Goal: Information Seeking & Learning: Stay updated

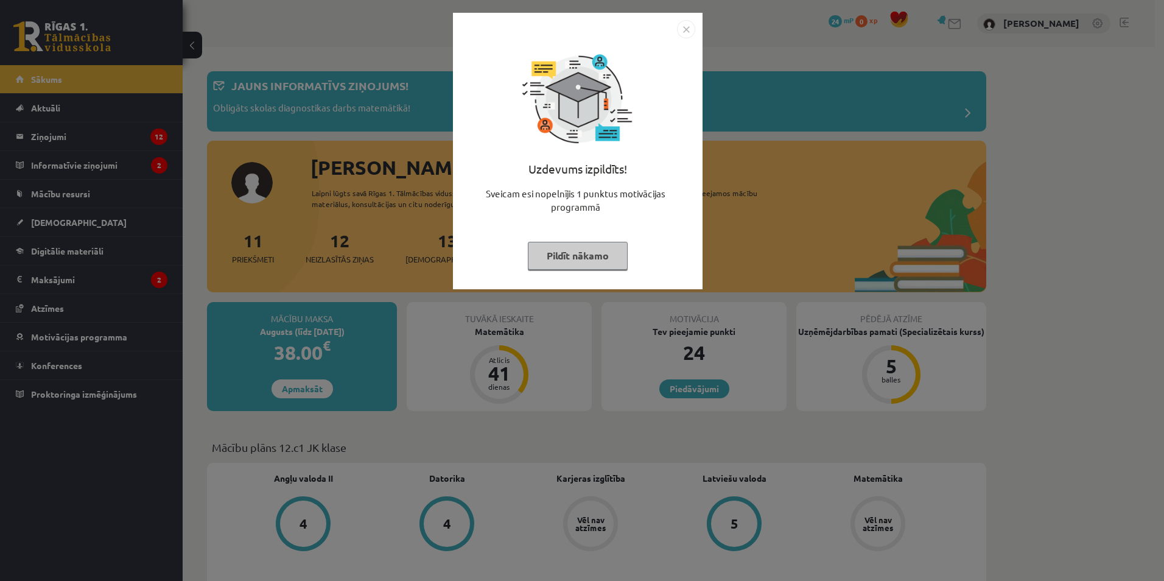
click at [682, 29] on img "Close" at bounding box center [686, 29] width 18 height 18
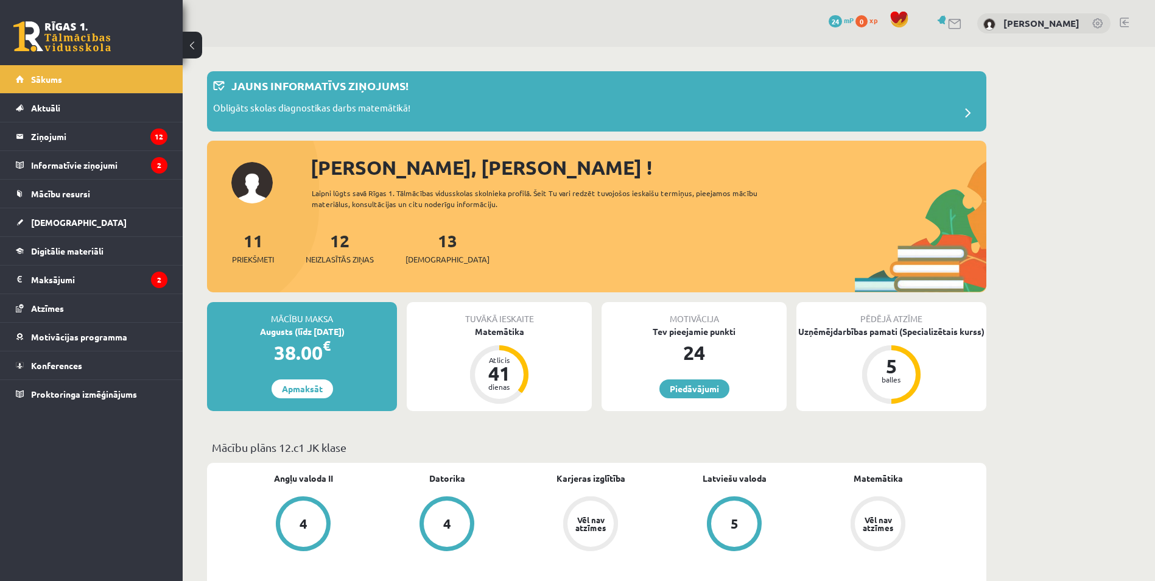
click at [1094, 24] on link at bounding box center [1098, 24] width 12 height 12
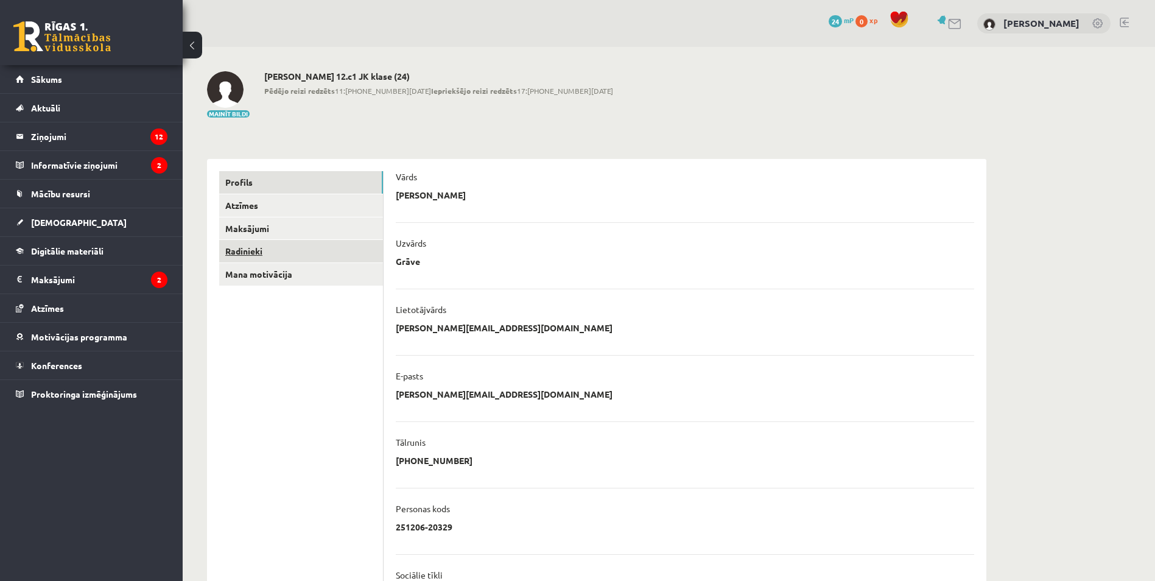
drag, startPoint x: 286, startPoint y: 246, endPoint x: 274, endPoint y: 248, distance: 11.8
click at [285, 246] on link "Radinieki" at bounding box center [301, 251] width 164 height 23
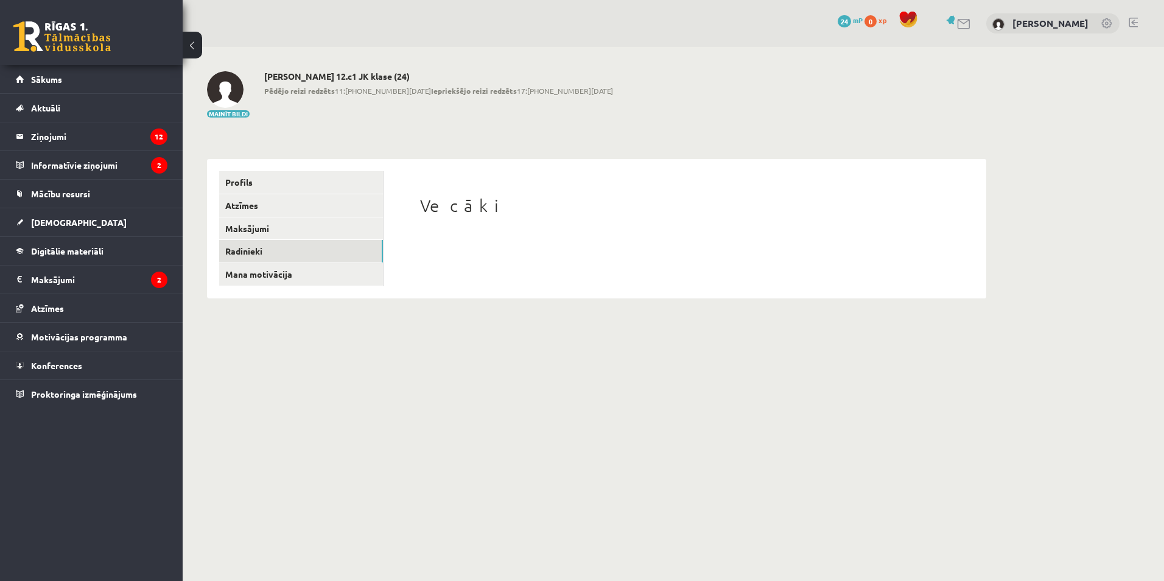
click at [456, 209] on h1 "Vecāki" at bounding box center [685, 205] width 530 height 21
drag, startPoint x: 478, startPoint y: 209, endPoint x: 405, endPoint y: 208, distance: 72.4
click at [405, 208] on div "Vecāki" at bounding box center [685, 227] width 578 height 113
drag, startPoint x: 405, startPoint y: 208, endPoint x: 501, endPoint y: 217, distance: 95.9
click at [501, 217] on div "Vecāki" at bounding box center [685, 207] width 530 height 24
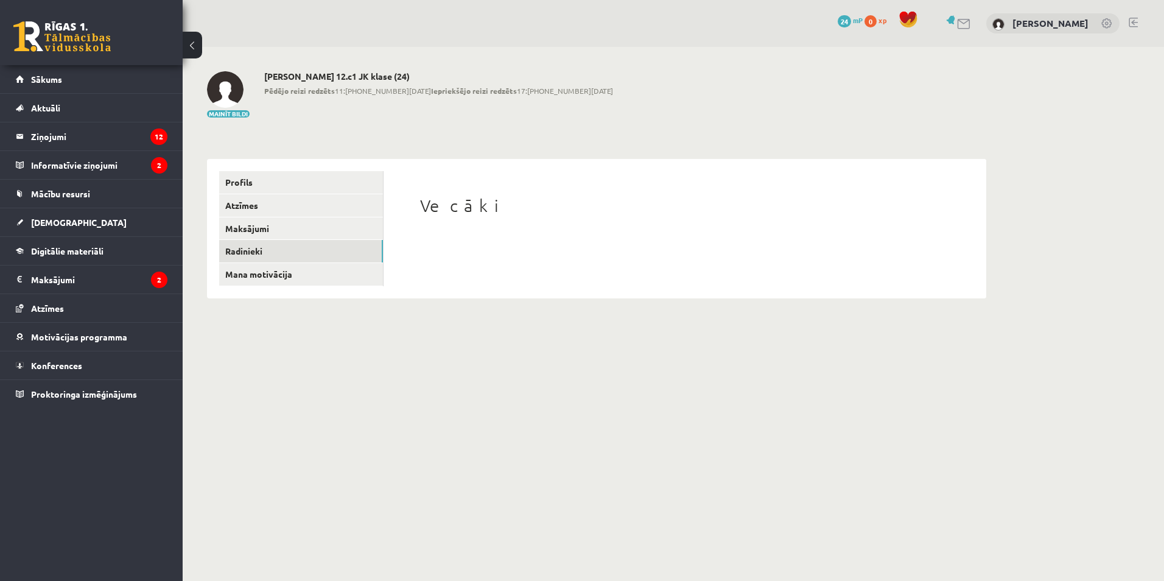
click at [487, 270] on div "Vecāki" at bounding box center [685, 227] width 578 height 113
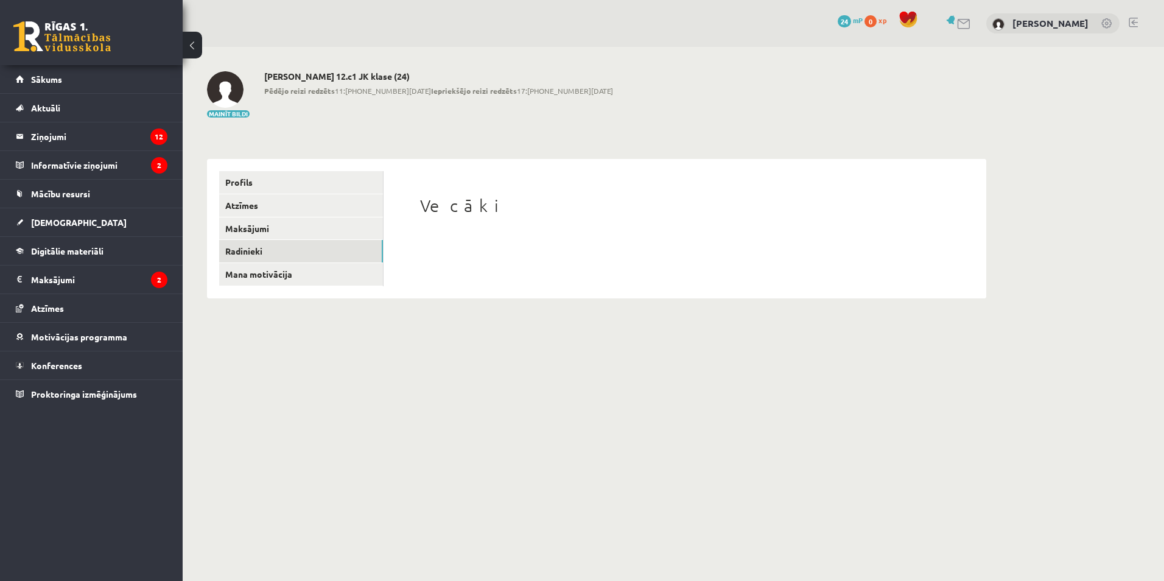
drag, startPoint x: 487, startPoint y: 270, endPoint x: 491, endPoint y: 278, distance: 9.3
click at [491, 278] on div "Vecāki" at bounding box center [685, 227] width 578 height 113
click at [1104, 24] on link at bounding box center [1107, 24] width 12 height 12
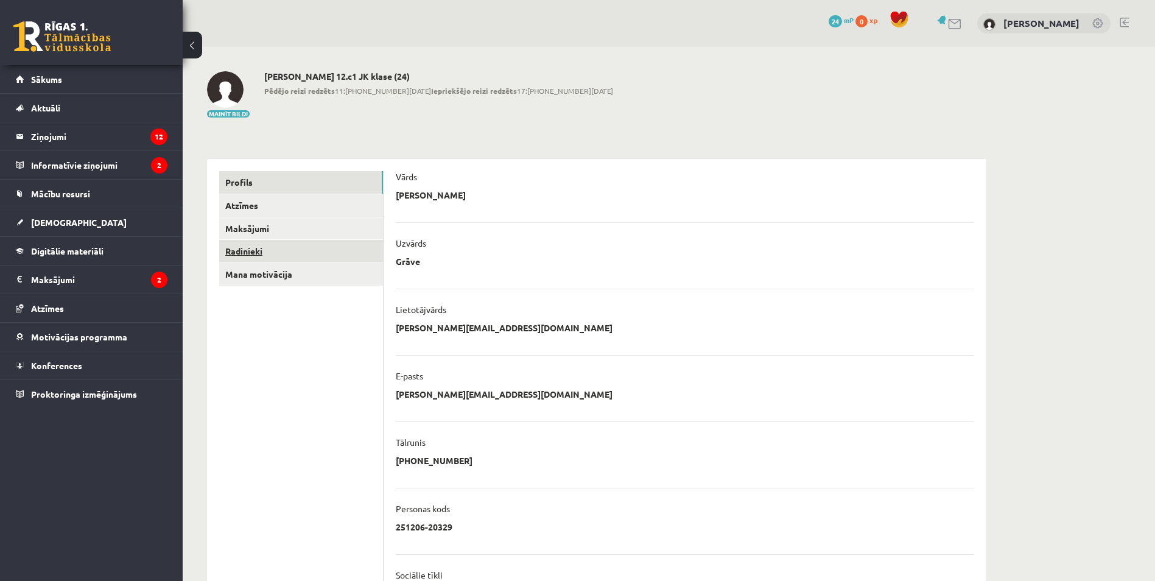
click at [242, 251] on link "Radinieki" at bounding box center [301, 251] width 164 height 23
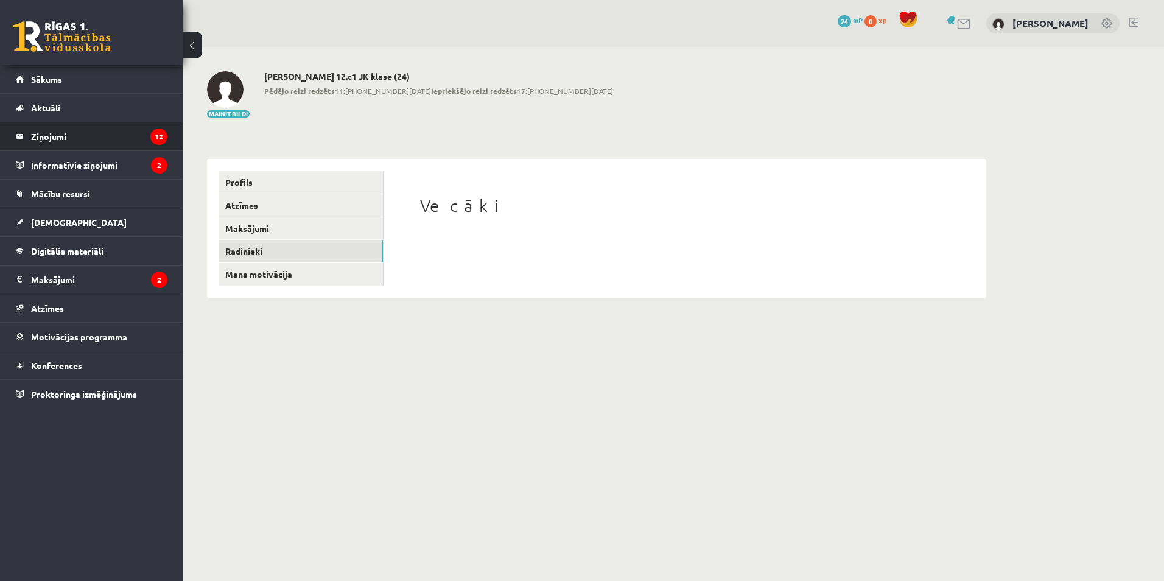
click at [94, 136] on legend "Ziņojumi 12" at bounding box center [99, 136] width 136 height 28
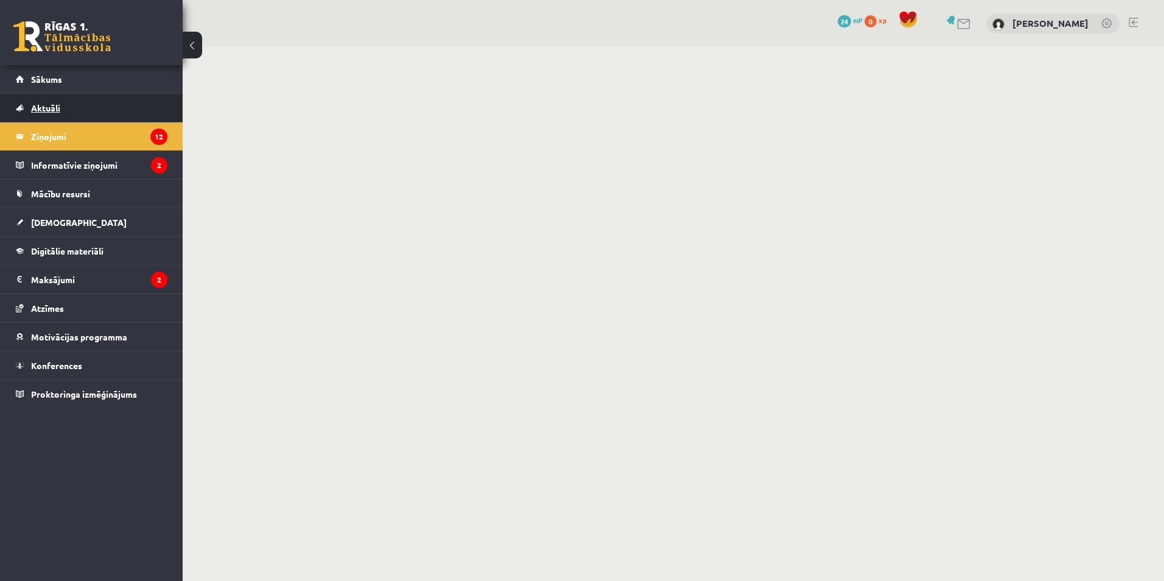
click at [52, 106] on span "Aktuāli" at bounding box center [45, 107] width 29 height 11
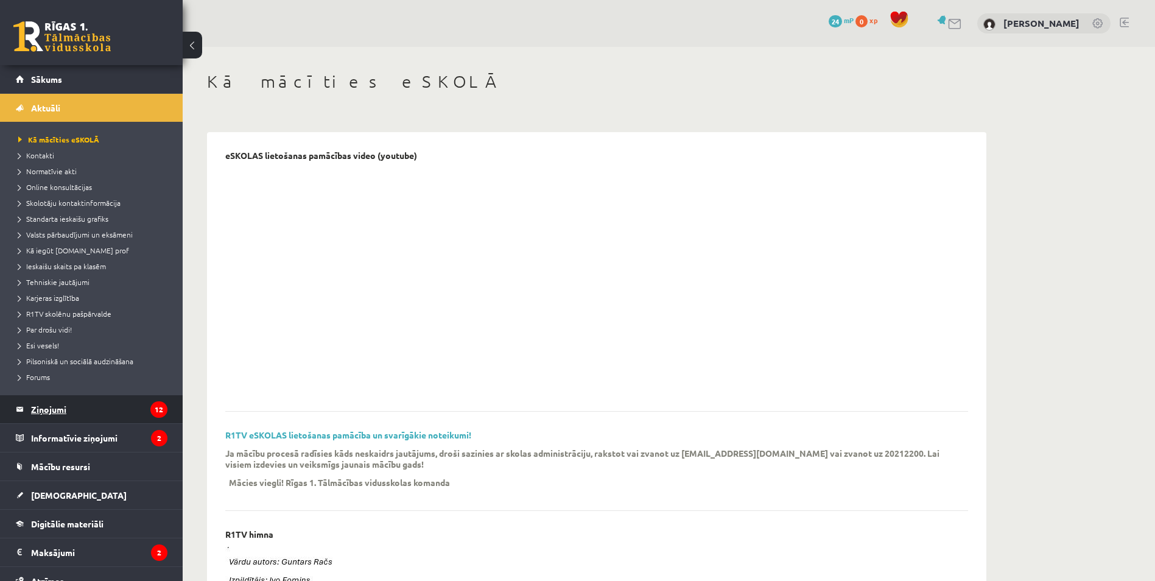
click at [69, 410] on legend "Ziņojumi 12" at bounding box center [99, 409] width 136 height 28
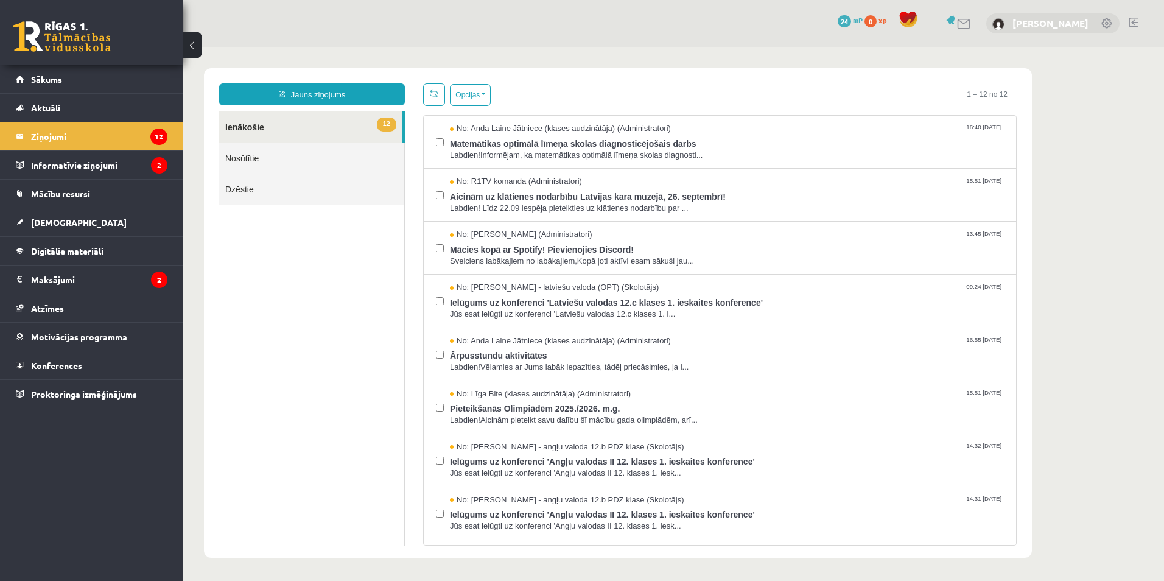
click at [1040, 21] on link "[PERSON_NAME]" at bounding box center [1050, 23] width 76 height 12
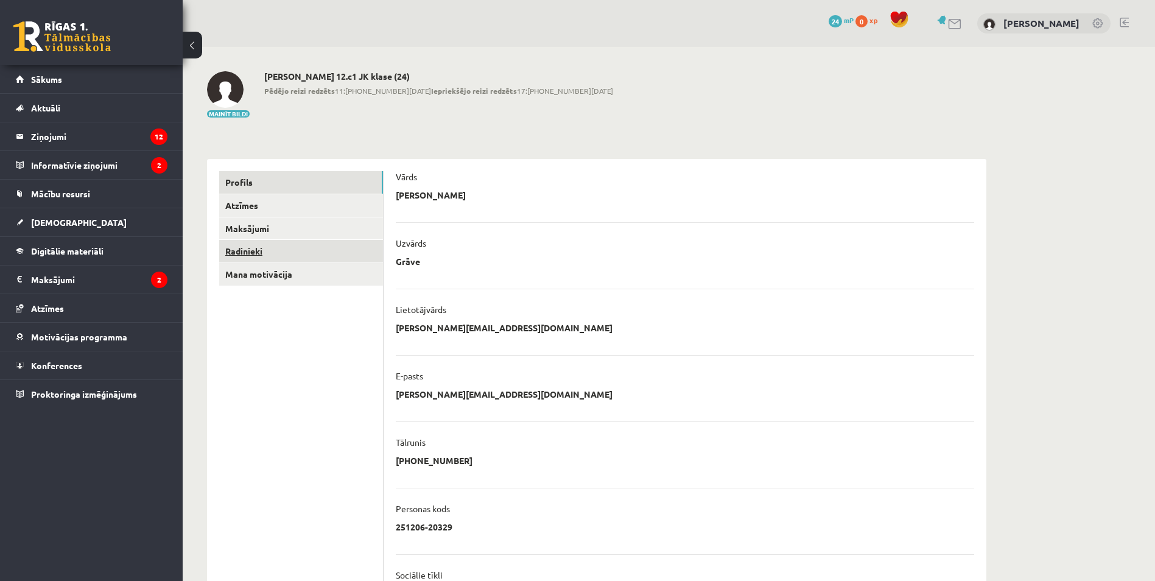
click at [253, 250] on link "Radinieki" at bounding box center [301, 251] width 164 height 23
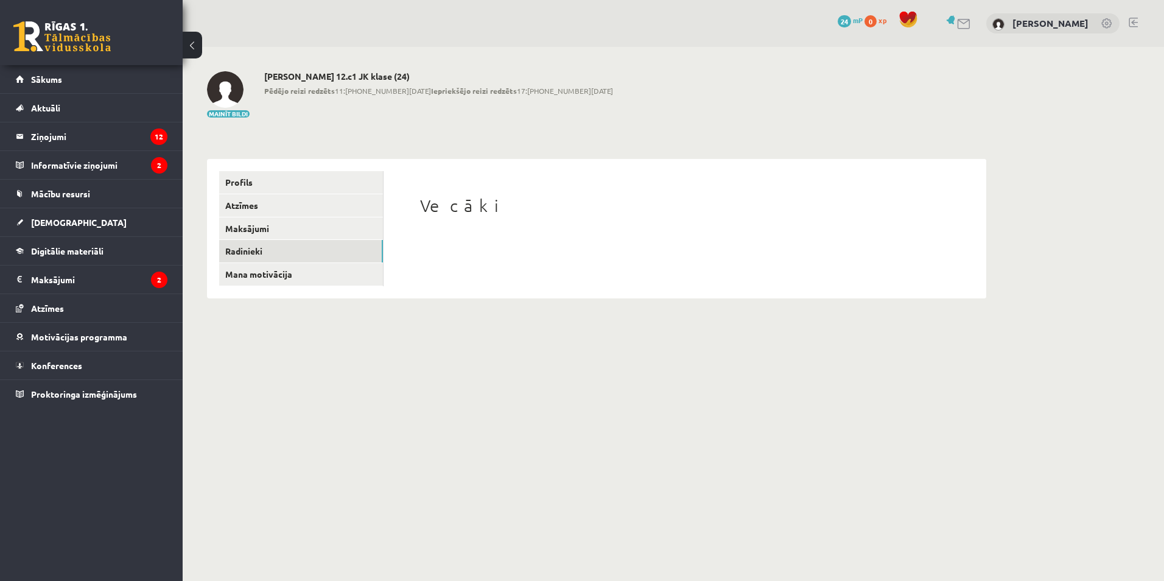
click at [489, 261] on div "Vecāki" at bounding box center [685, 227] width 578 height 113
drag, startPoint x: 489, startPoint y: 261, endPoint x: 594, endPoint y: 263, distance: 105.3
click at [594, 263] on div "Vecāki" at bounding box center [685, 227] width 578 height 113
click at [967, 81] on div "Mainīt bildi [PERSON_NAME] 12.c1 JK klase (24) Pēdējo reizi redzēts 11:[PHONE_N…" at bounding box center [596, 94] width 779 height 47
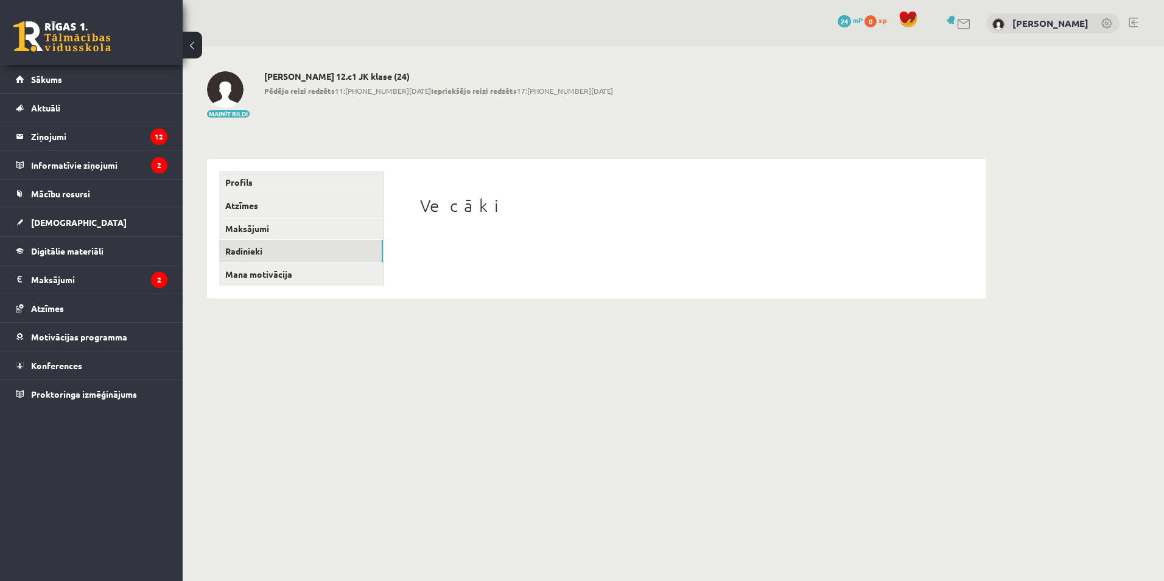
click at [967, 81] on div "Mainīt bildi Mareks Grāve 12.c1 JK klase (24) Pēdējo reizi redzēts 11:18 21.09.…" at bounding box center [596, 94] width 779 height 47
click at [80, 166] on legend "Informatīvie ziņojumi 2" at bounding box center [99, 165] width 136 height 28
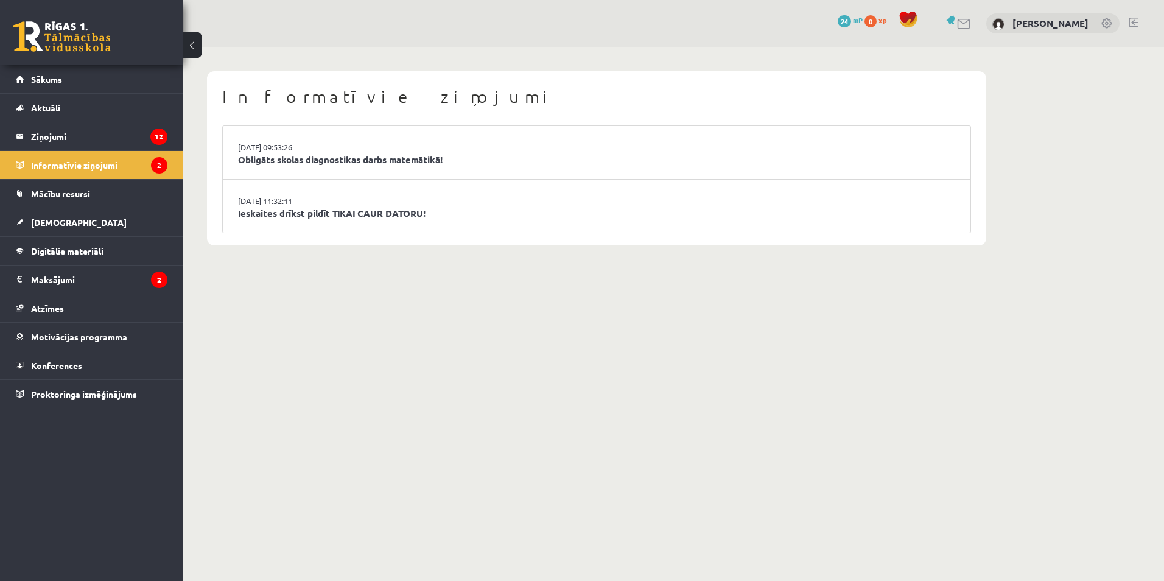
click at [319, 159] on link "Obligāts skolas diagnostikas darbs matemātikā!" at bounding box center [596, 160] width 717 height 14
